Goal: Task Accomplishment & Management: Manage account settings

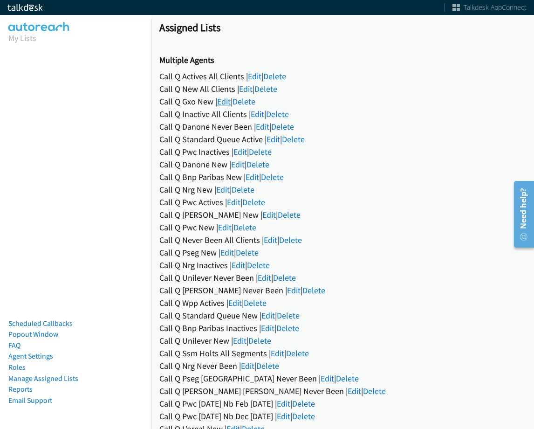
click at [225, 97] on link "Edit" at bounding box center [224, 101] width 14 height 11
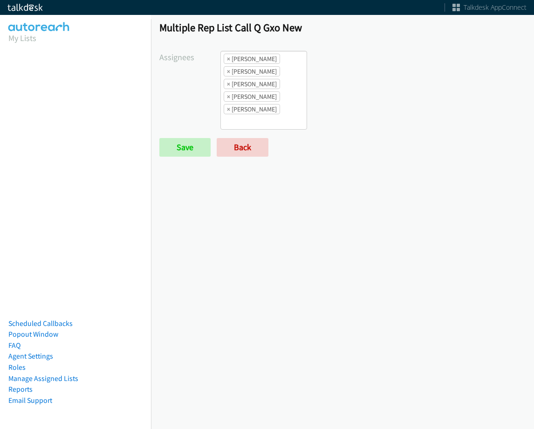
click at [262, 119] on ul "× Alana Ruiz × Charles Ross × Daquaya Johnson × Jasmin Martinez × Jordan Stehlik" at bounding box center [264, 90] width 86 height 78
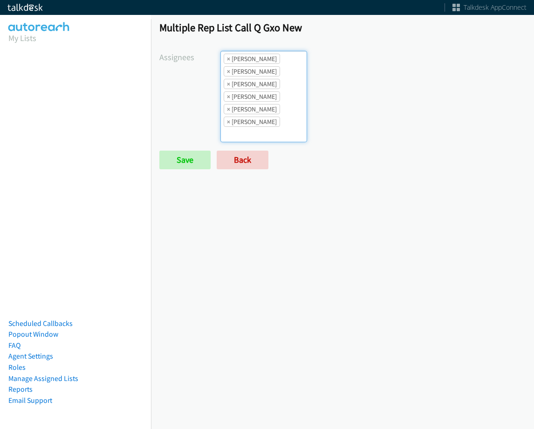
scroll to position [11, 0]
click at [275, 121] on ul "× Alana Ruiz × Cathy Shahan × Charles Ross × Daquaya Johnson × Jasmin Martinez …" at bounding box center [264, 96] width 86 height 90
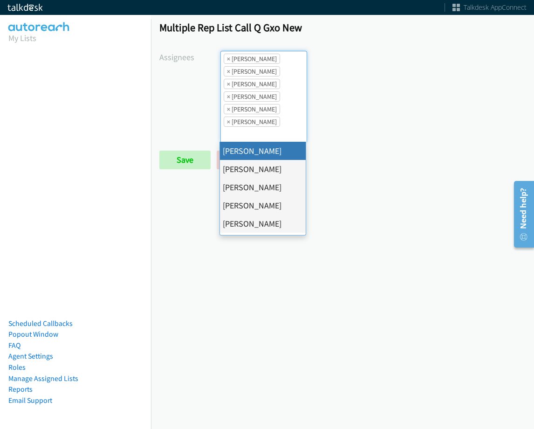
select select "cb11e729-9a1d-44de-9b38-0f5a50c7e01c"
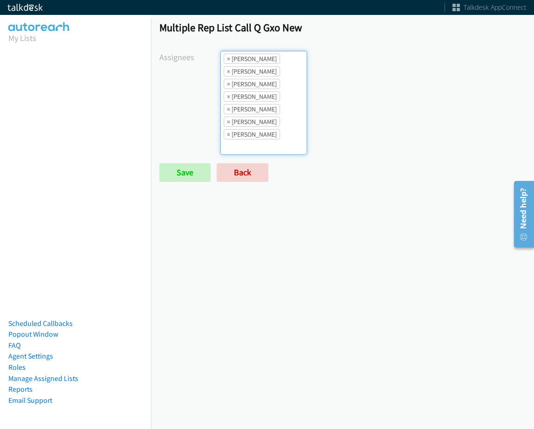
click at [280, 136] on ul "× Abigail Odhiambo × Alana Ruiz × Cathy Shahan × Charles Ross × Daquaya Johnson…" at bounding box center [264, 102] width 86 height 103
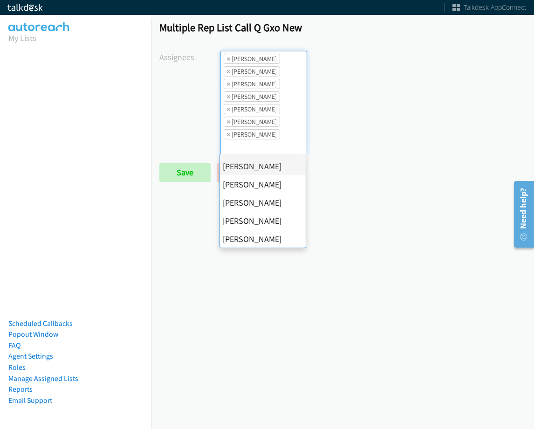
scroll to position [161, 0]
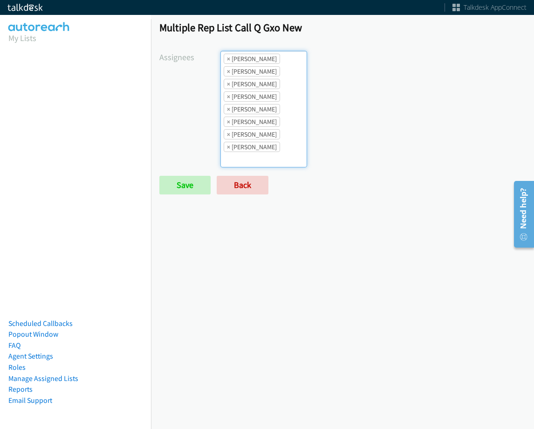
click at [282, 165] on ul "× Abigail Odhiambo × Alana Ruiz × Cathy Shahan × Charles Ross × Daquaya Johnson…" at bounding box center [264, 109] width 86 height 116
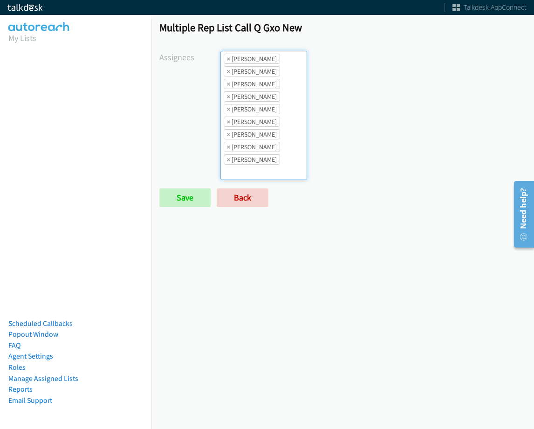
click at [291, 170] on ul "× Abigail Odhiambo × Alana Ruiz × Cathy Shahan × Charles Ross × Daquaya Johnson…" at bounding box center [264, 115] width 86 height 128
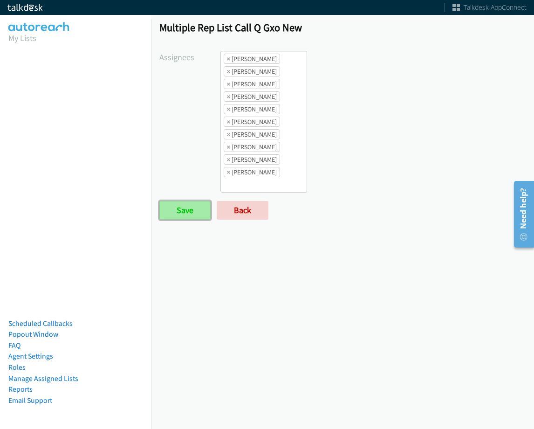
click at [202, 208] on input "Save" at bounding box center [184, 210] width 51 height 19
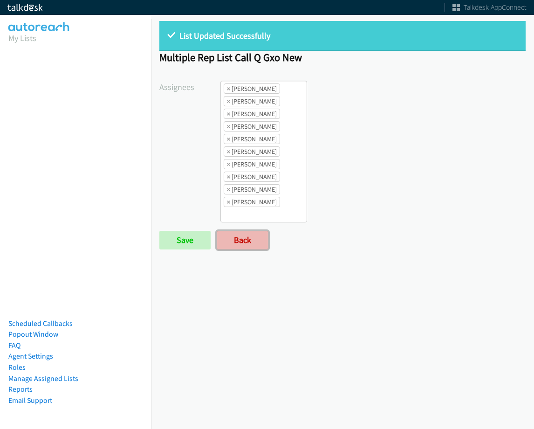
click at [258, 237] on link "Back" at bounding box center [243, 240] width 52 height 19
